Goal: Task Accomplishment & Management: Complete application form

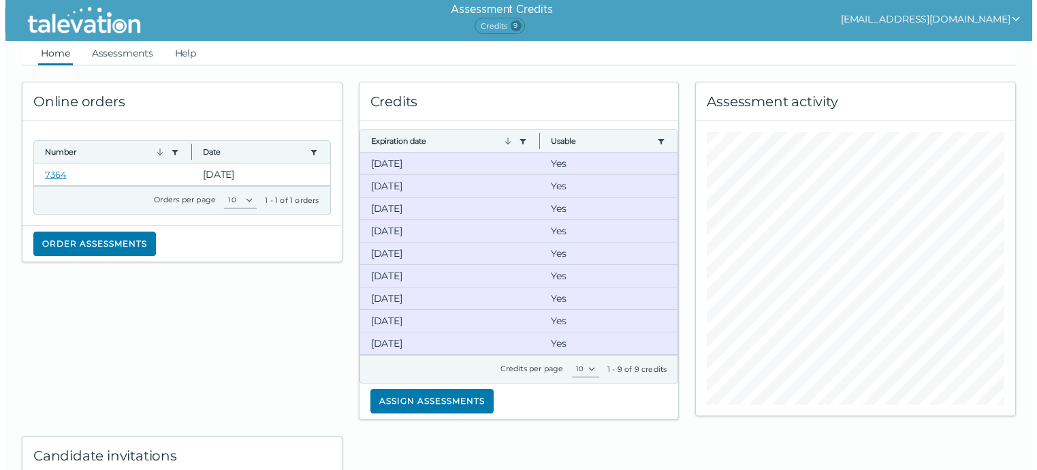
scroll to position [15, 0]
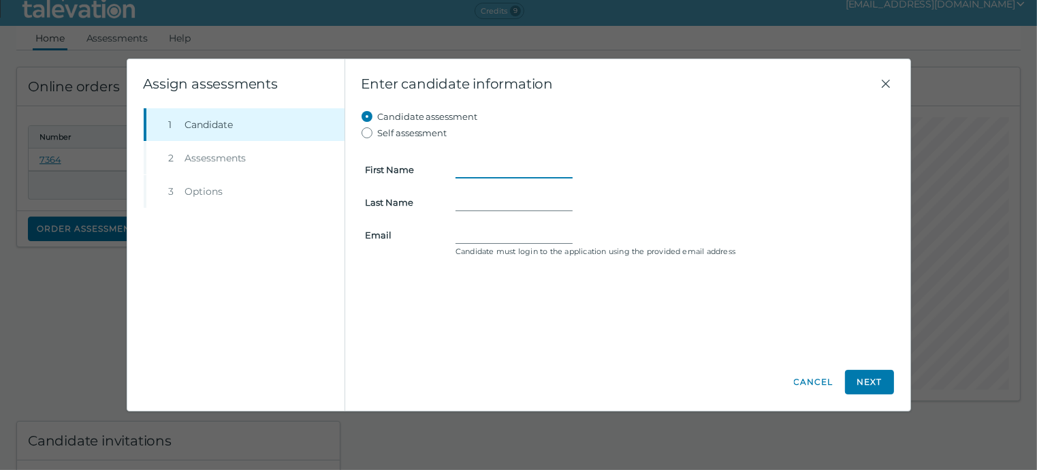
click at [474, 176] on input "First Name" at bounding box center [514, 169] width 117 height 16
type input "j"
type input "[PERSON_NAME]"
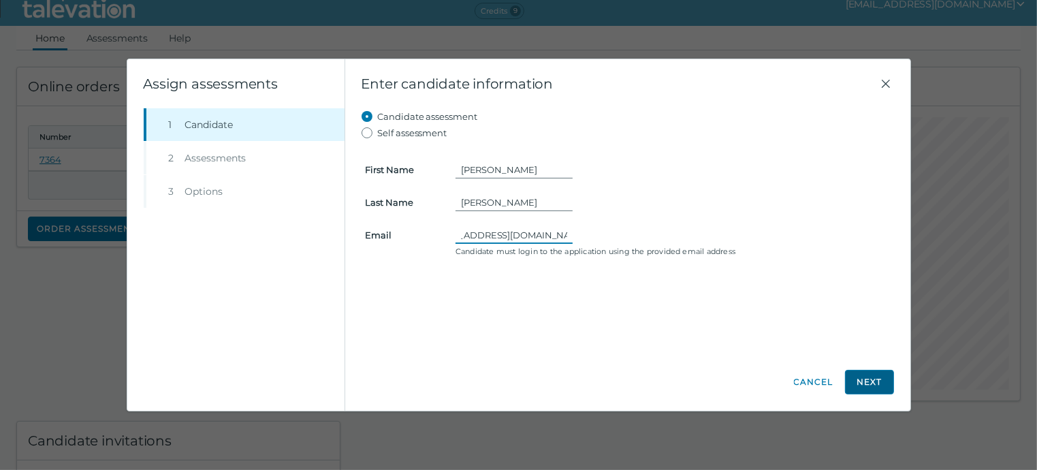
type input "[EMAIL_ADDRESS][DOMAIN_NAME]"
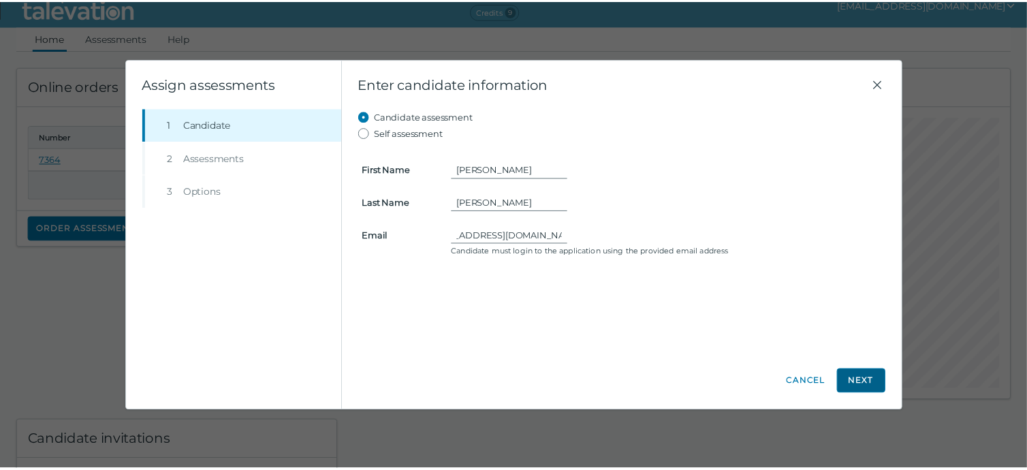
scroll to position [0, 0]
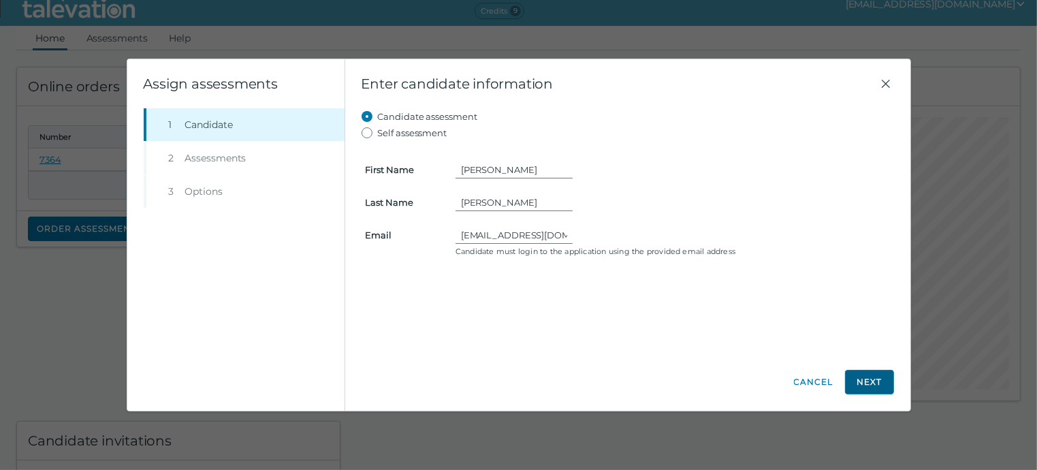
click at [868, 380] on button "Next" at bounding box center [869, 382] width 49 height 25
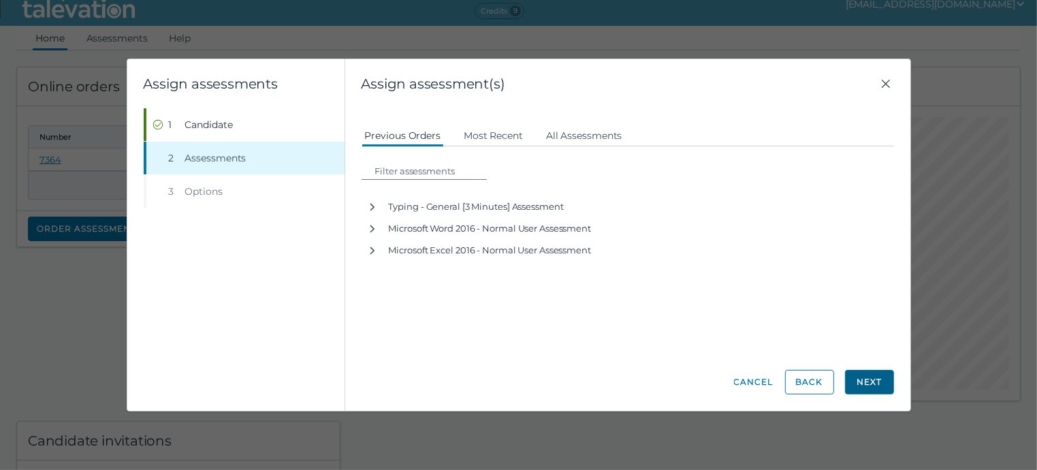
click at [864, 385] on button "Next" at bounding box center [869, 382] width 49 height 25
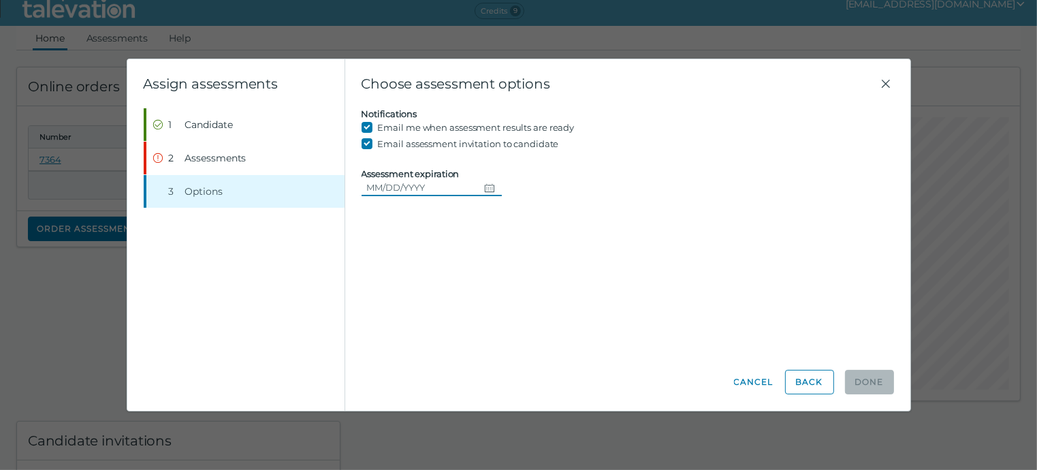
click at [484, 186] on icon "Choose date" at bounding box center [489, 188] width 10 height 8
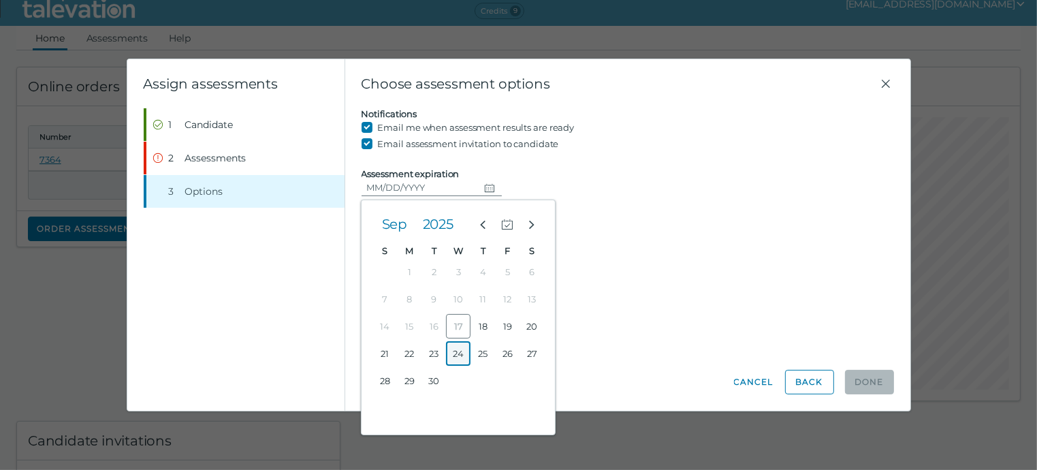
click at [460, 351] on button "24" at bounding box center [458, 353] width 25 height 25
type input "[DATE]"
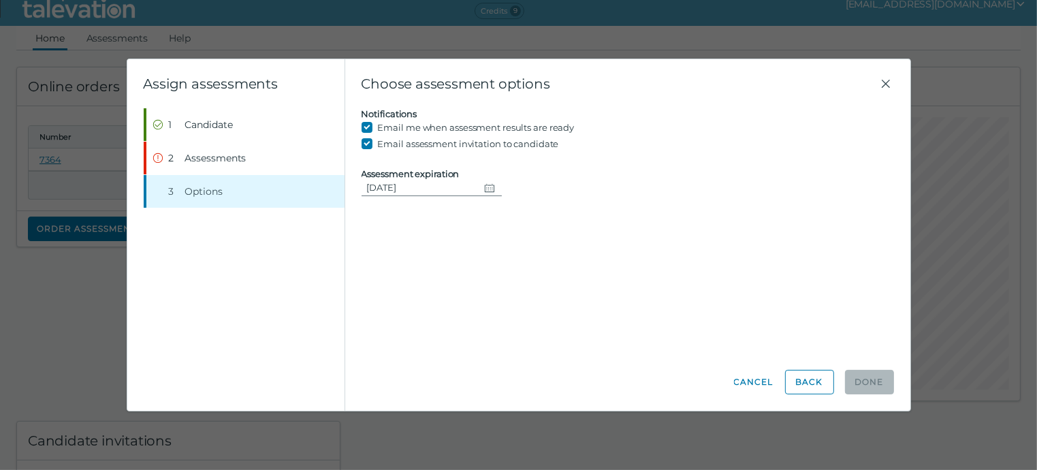
click at [795, 348] on div "Candidate assessment Self assessment First Name [PERSON_NAME] Last Name [PERSON…" at bounding box center [628, 230] width 533 height 245
click at [496, 227] on div "Candidate assessment Self assessment First Name [PERSON_NAME] Last Name [PERSON…" at bounding box center [628, 230] width 533 height 245
click at [366, 141] on input "Email assessment invitation to candidate" at bounding box center [370, 144] width 16 height 16
checkbox input "false"
click at [751, 357] on div "Choose assessment options Candidate assessment Self assessment First Name [PERS…" at bounding box center [627, 234] width 565 height 351
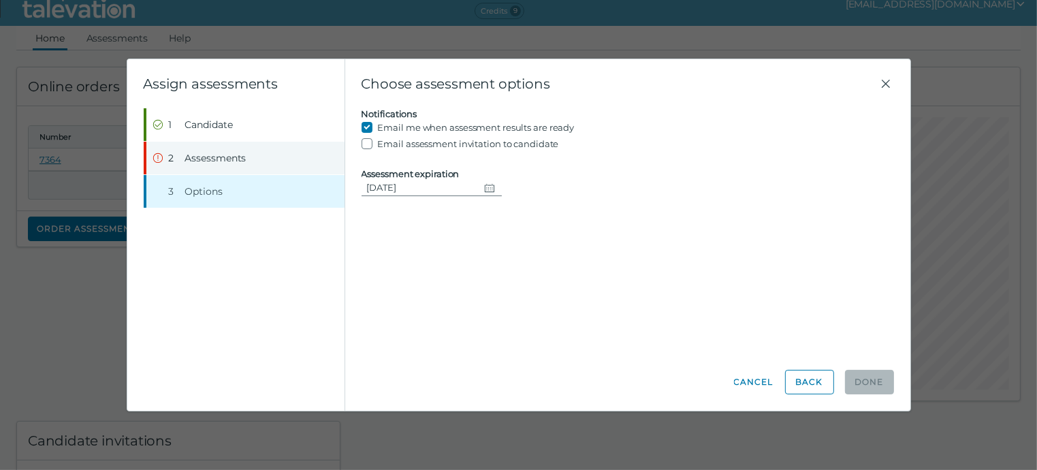
click at [294, 158] on button "Step 2 Assessments" at bounding box center [245, 158] width 198 height 33
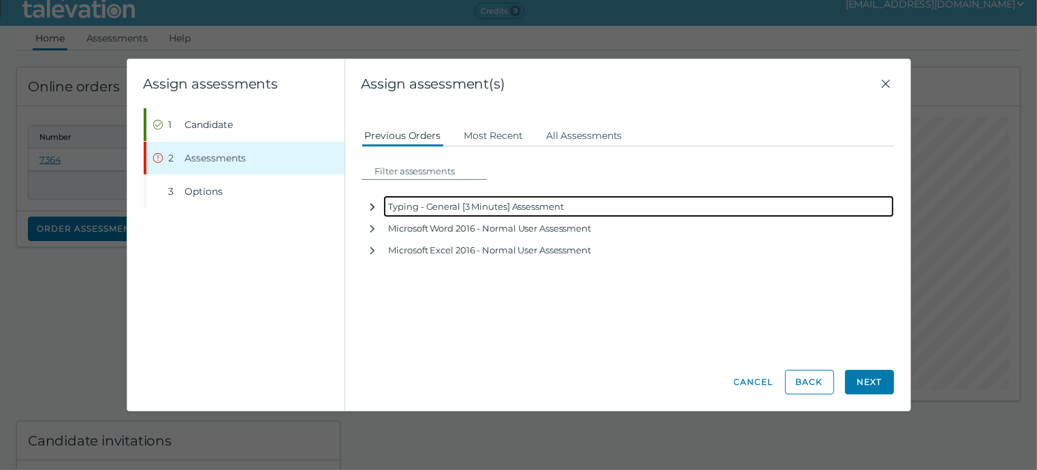
click at [370, 202] on icon "button" at bounding box center [372, 207] width 11 height 11
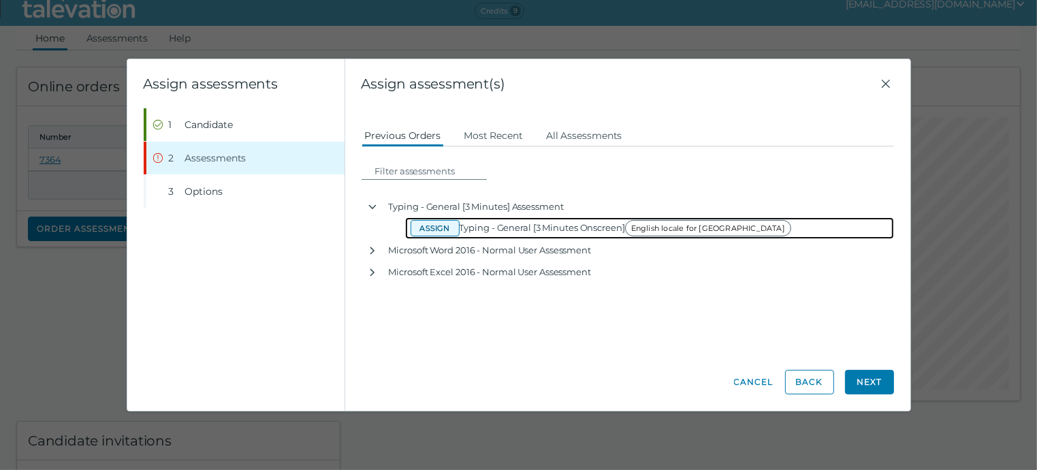
click at [441, 231] on button "Assign" at bounding box center [435, 228] width 49 height 16
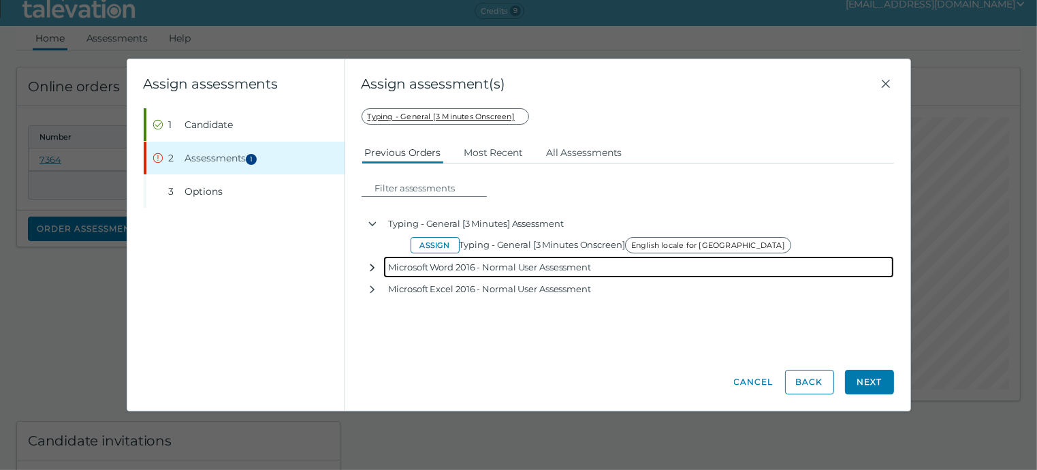
click at [372, 266] on icon "button" at bounding box center [372, 267] width 11 height 11
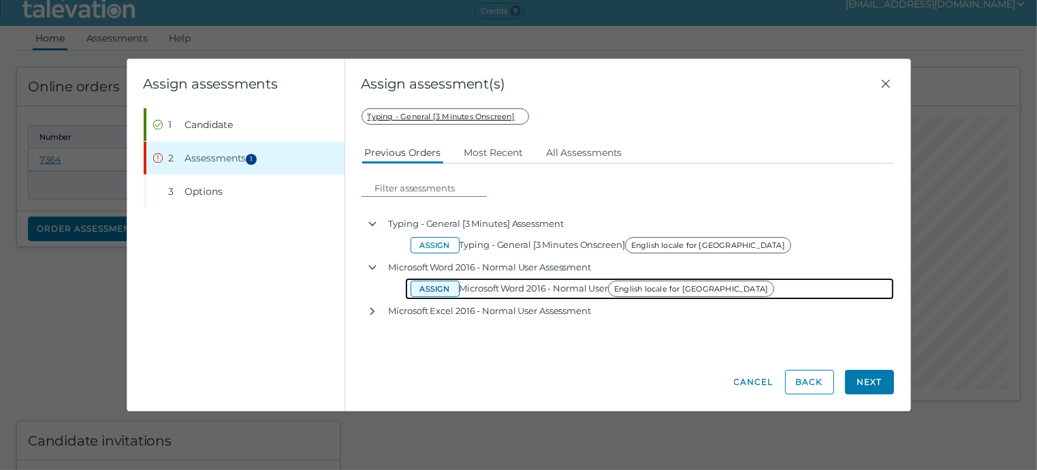
click at [448, 294] on button "Assign" at bounding box center [435, 289] width 49 height 16
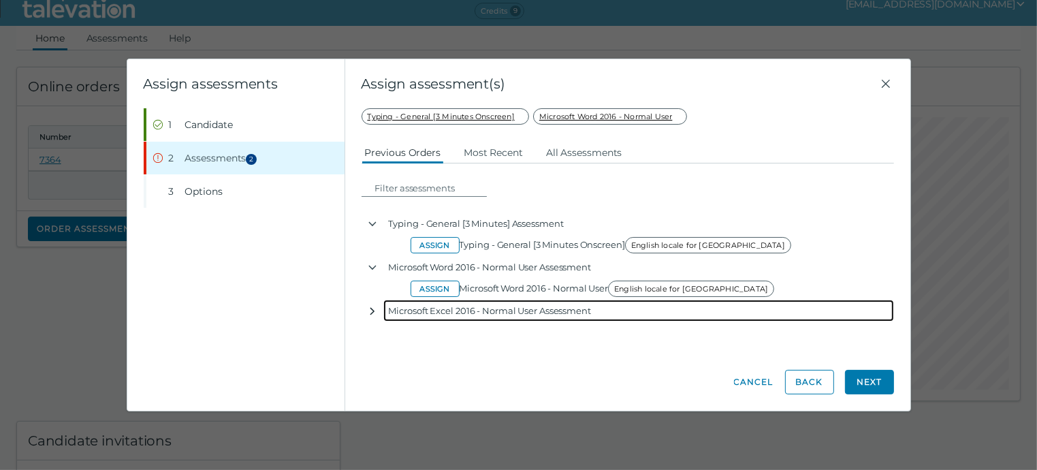
click at [374, 310] on icon "button" at bounding box center [372, 311] width 11 height 11
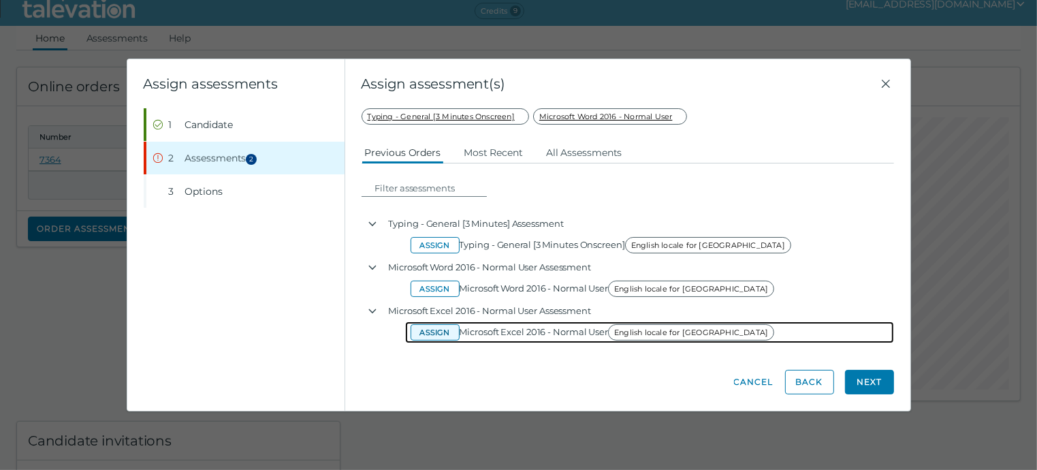
click at [435, 332] on button "Assign" at bounding box center [435, 332] width 49 height 16
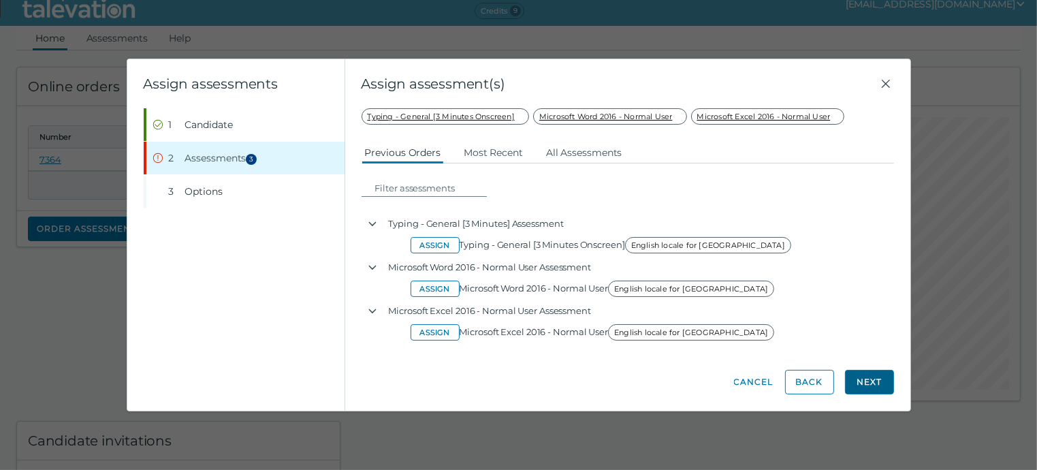
click at [870, 381] on button "Next" at bounding box center [869, 382] width 49 height 25
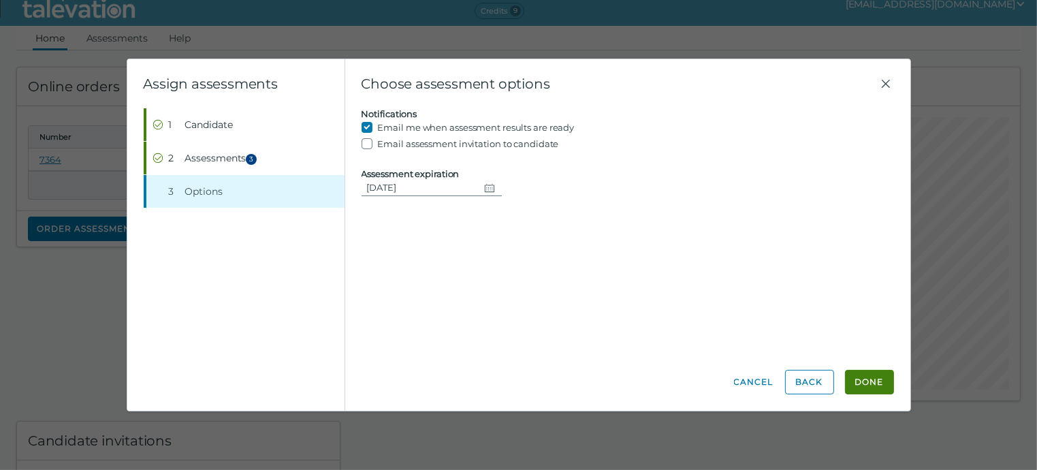
click at [870, 381] on button "Done" at bounding box center [869, 382] width 49 height 25
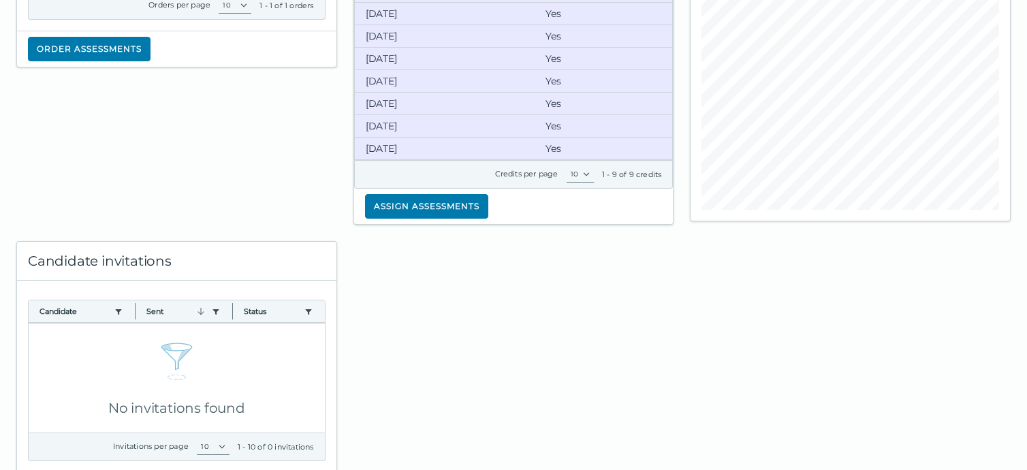
scroll to position [227, 0]
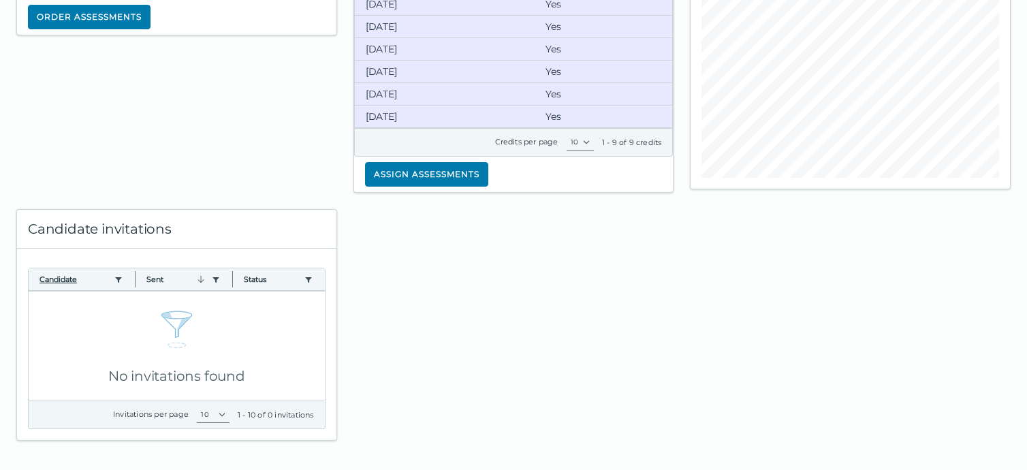
click at [95, 275] on button "Candidate" at bounding box center [73, 279] width 69 height 11
click at [95, 275] on button "Candidate" at bounding box center [79, 279] width 80 height 11
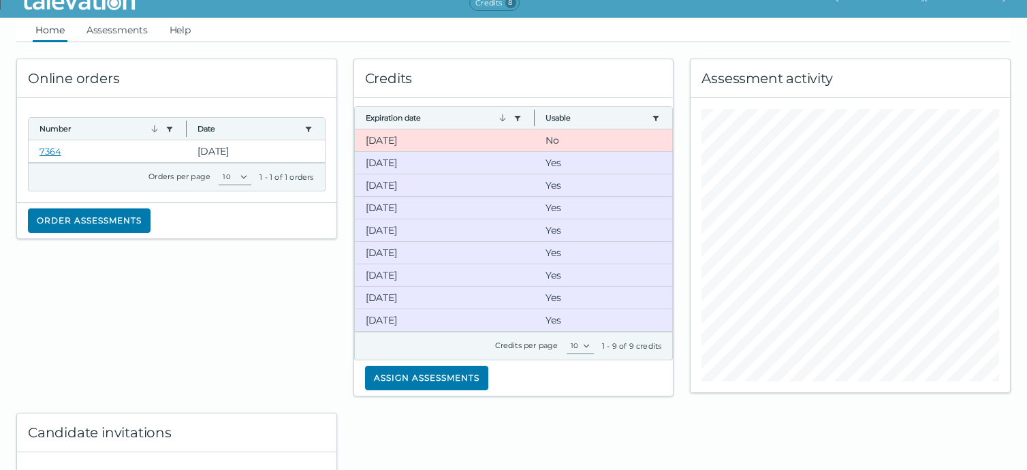
scroll to position [0, 0]
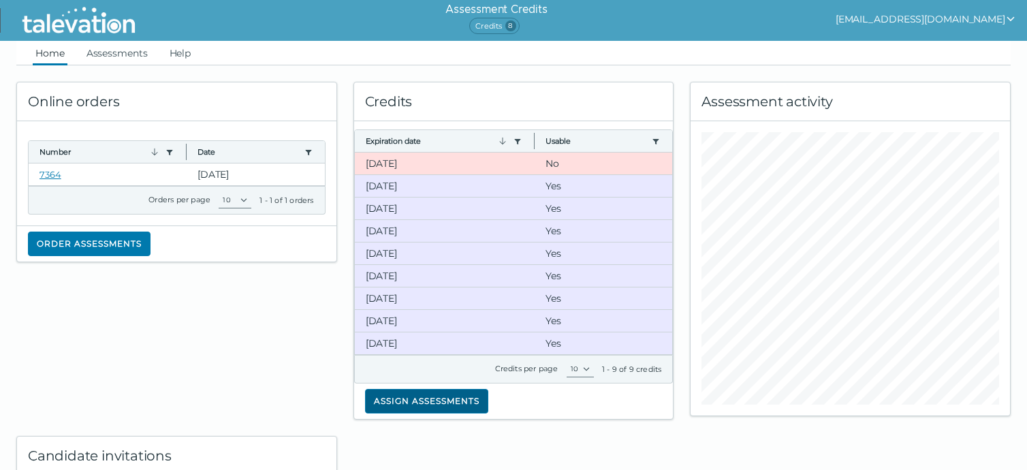
click at [428, 400] on button "Assign assessments" at bounding box center [426, 401] width 123 height 25
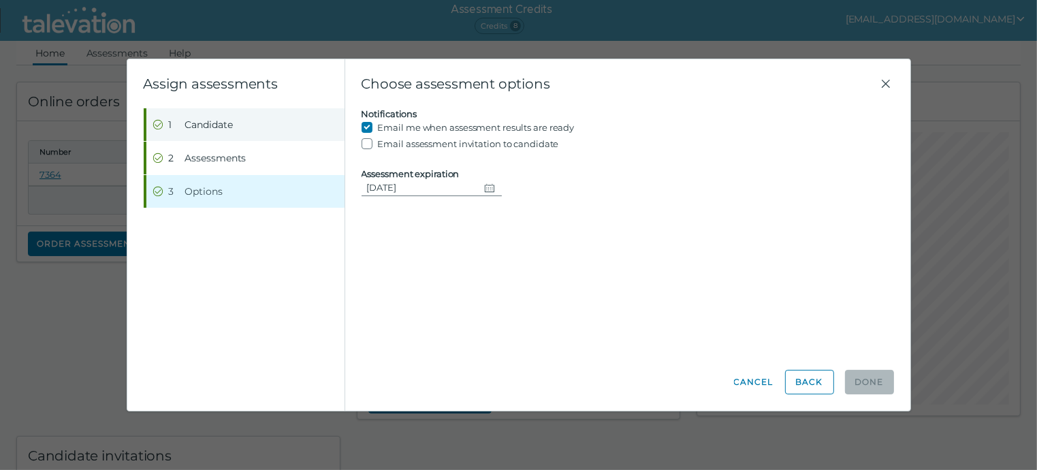
click at [255, 123] on button "Step 1 Candidate" at bounding box center [245, 124] width 198 height 33
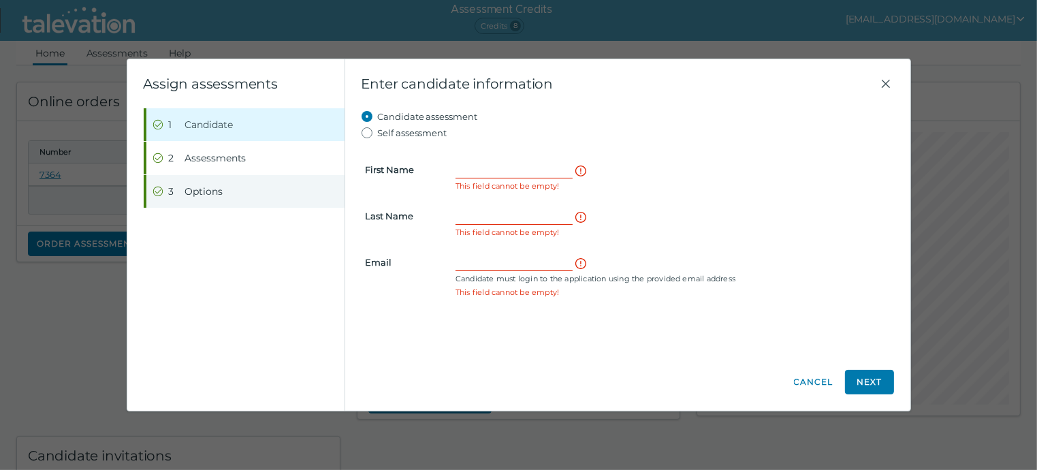
drag, startPoint x: 232, startPoint y: 157, endPoint x: 217, endPoint y: 191, distance: 37.2
click at [217, 191] on ol "Step 1 Candidate Step 2 Assessments Step 3 Options" at bounding box center [244, 157] width 201 height 99
click at [217, 191] on span "Options" at bounding box center [203, 192] width 37 height 14
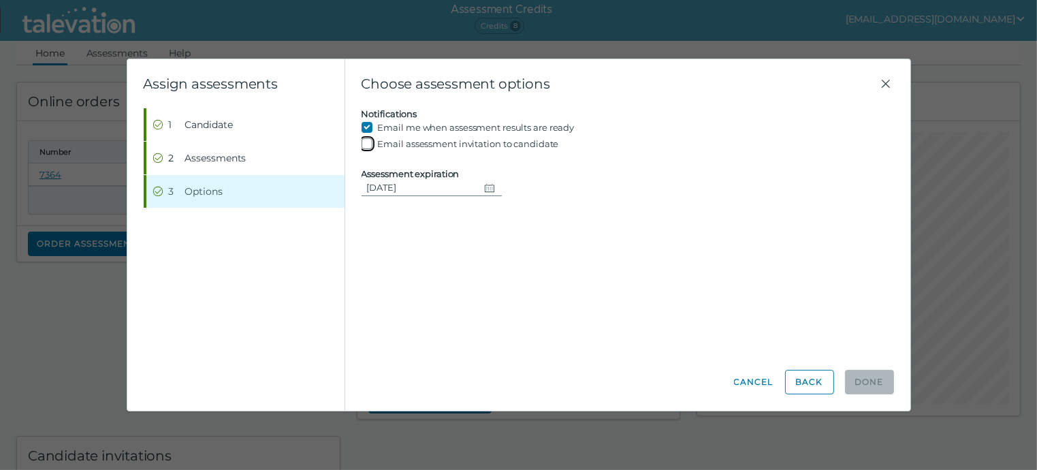
click at [369, 149] on input "Email assessment invitation to candidate" at bounding box center [370, 144] width 16 height 16
checkbox input "true"
click at [624, 291] on div "Candidate assessment Self assessment First Name This field cannot be empty! Las…" at bounding box center [628, 230] width 533 height 245
click at [757, 380] on button "Cancel" at bounding box center [753, 382] width 41 height 25
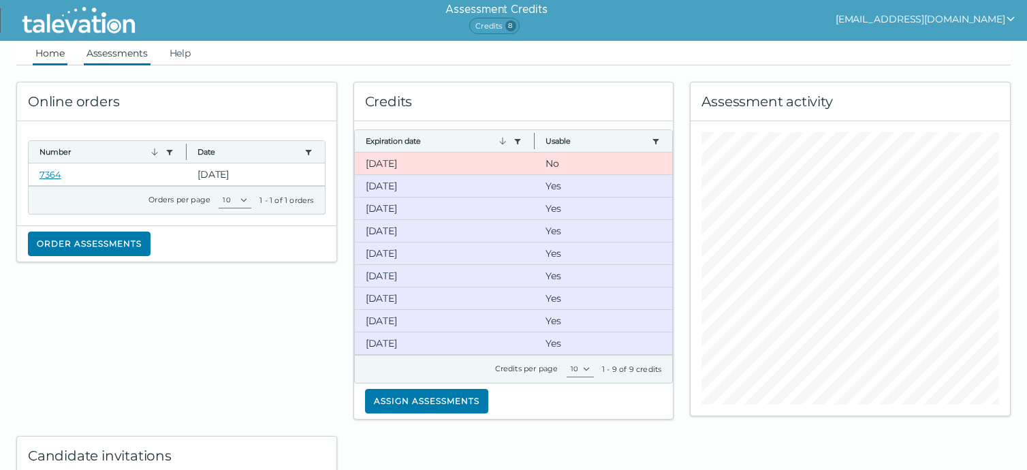
click at [123, 64] on link "Assessments" at bounding box center [117, 53] width 67 height 25
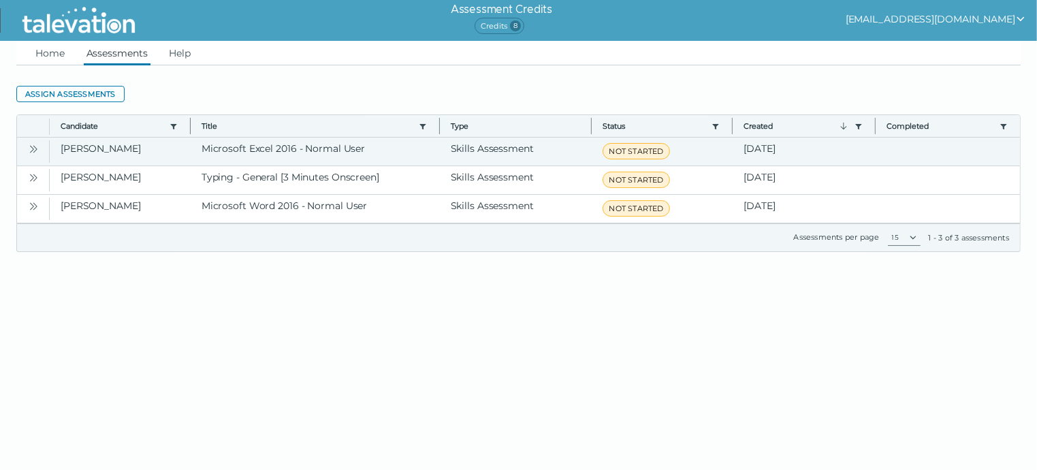
click at [33, 144] on icon "Open" at bounding box center [33, 149] width 11 height 11
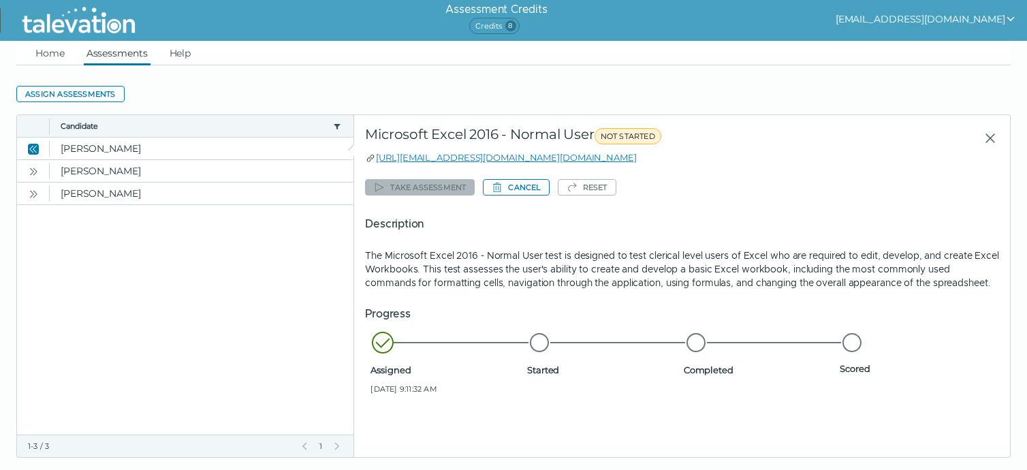
scroll to position [20, 0]
